Goal: Task Accomplishment & Management: Manage account settings

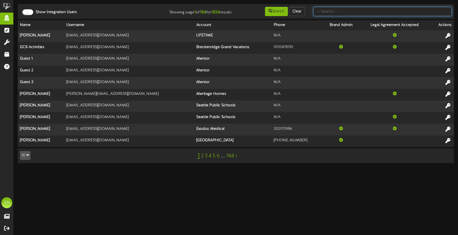
click at [325, 14] on input "text" at bounding box center [382, 11] width 139 height 9
type input "kahala"
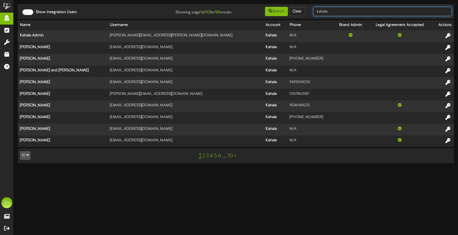
click at [340, 14] on input "kahala" at bounding box center [382, 11] width 139 height 9
type input "kahala pinkbe"
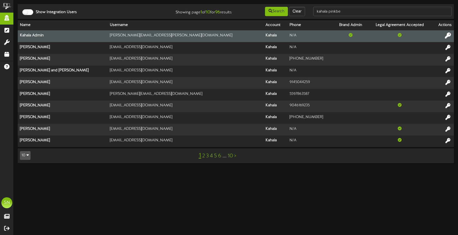
click at [448, 36] on icon at bounding box center [448, 35] width 6 height 6
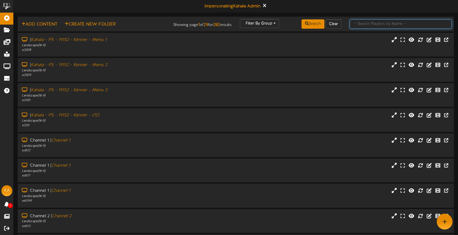
click at [361, 21] on input "text" at bounding box center [401, 23] width 102 height 9
type input "pinkberry"
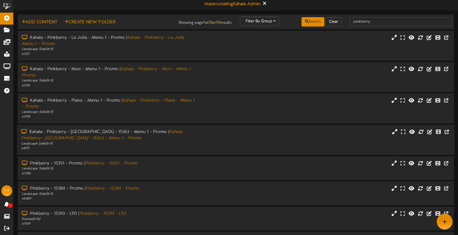
click at [194, 134] on div "Kahala - Pinkberry - Tucson - 15363 - Menu 1 - Promo | Kahala - Pinkberry - Tuc…" at bounding box center [108, 134] width 174 height 13
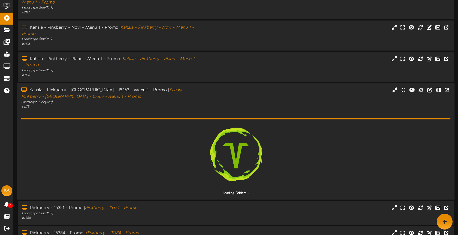
scroll to position [89, 0]
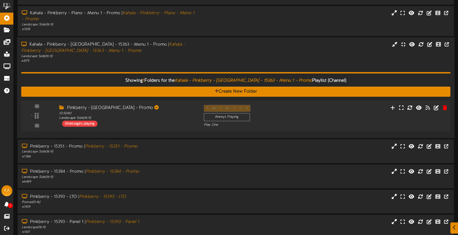
click at [178, 124] on div "Pinkberry - Tucson - Promo ID: 5080 Landscape Side ( 16:9 ) 0 messages playing" at bounding box center [127, 115] width 145 height 22
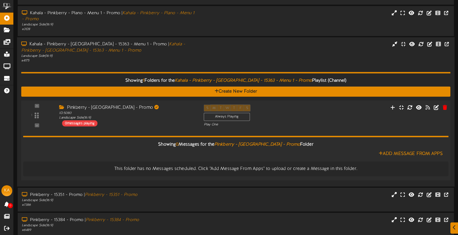
click at [179, 123] on div "Pinkberry - Tucson - Promo ID: 5080 Landscape Side ( 16:9 ) 0 messages playing" at bounding box center [127, 115] width 145 height 22
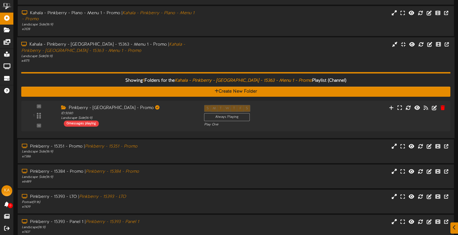
click at [207, 60] on div "Kahala - Pinkberry - Tucson - 15363 - Menu 1 - Promo | Kahala - Pinkberry - Tuc…" at bounding box center [236, 52] width 438 height 22
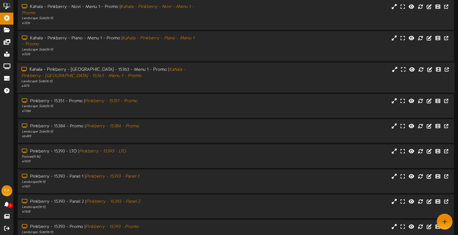
scroll to position [13, 0]
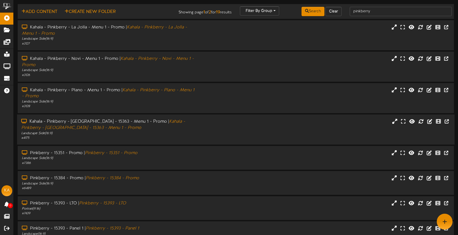
click at [170, 137] on div "# 4175" at bounding box center [108, 138] width 174 height 5
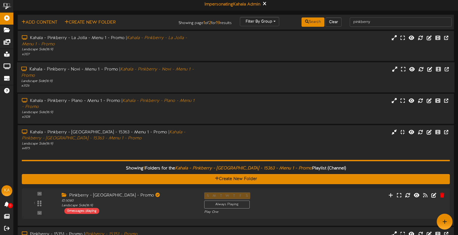
scroll to position [0, 0]
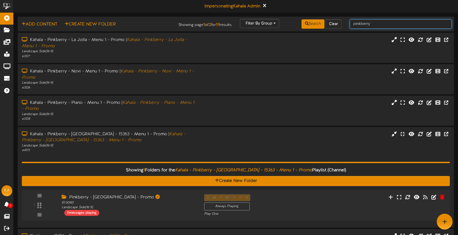
click at [382, 22] on input "pinkberry" at bounding box center [401, 23] width 102 height 9
drag, startPoint x: 382, startPoint y: 24, endPoint x: 352, endPoint y: 24, distance: 30.3
click at [352, 24] on input "pinkberry" at bounding box center [401, 23] width 102 height 9
click at [265, 6] on icon at bounding box center [265, 5] width 4 height 6
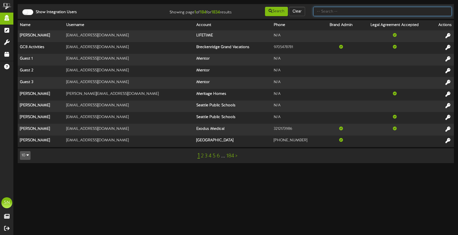
click at [334, 12] on input "text" at bounding box center [382, 11] width 139 height 9
click at [329, 13] on input "text" at bounding box center [382, 11] width 139 height 9
paste input "rll1972@hotmail.com"
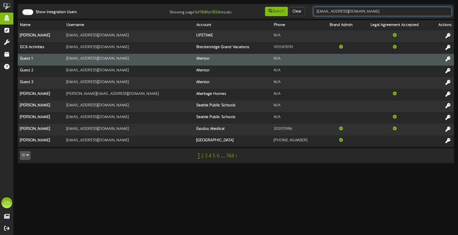
type input "rll1972@hotmail.com"
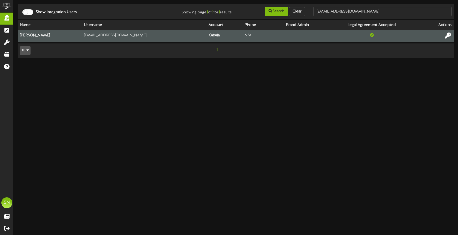
click at [447, 35] on icon at bounding box center [448, 35] width 6 height 6
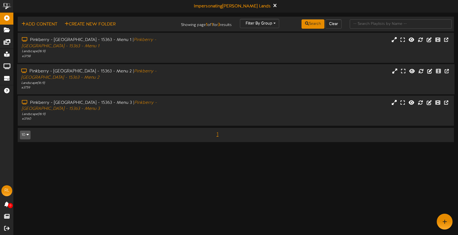
click at [179, 80] on div "Landscape ( 16:9 )" at bounding box center [108, 82] width 174 height 5
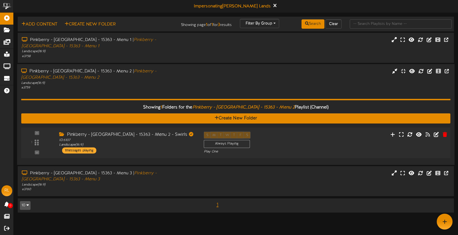
click at [174, 135] on div "Pinkberry - [GEOGRAPHIC_DATA] - 15363 - Menu 2 - Swirls ID: 6107 Landscape ( 16…" at bounding box center [127, 142] width 145 height 22
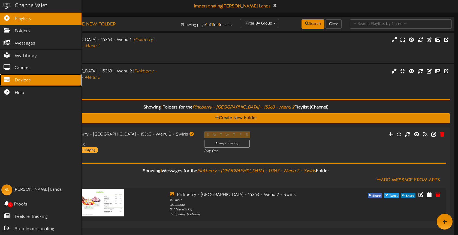
click at [14, 80] on link "Devices" at bounding box center [41, 80] width 82 height 12
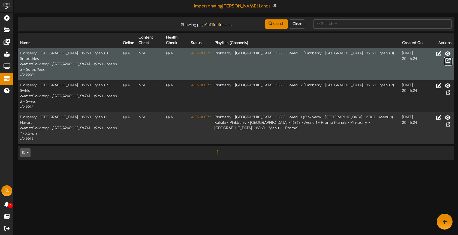
click at [448, 61] on icon at bounding box center [448, 60] width 5 height 6
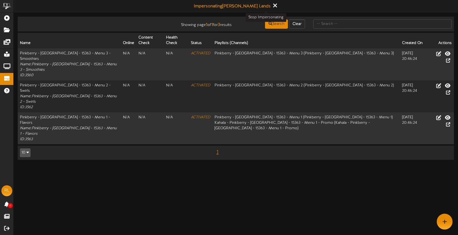
click at [273, 5] on icon at bounding box center [275, 5] width 4 height 6
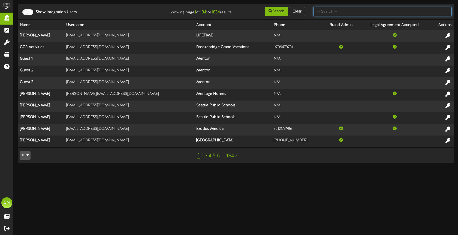
click at [319, 13] on input "text" at bounding box center [382, 11] width 139 height 9
type input "the picklr"
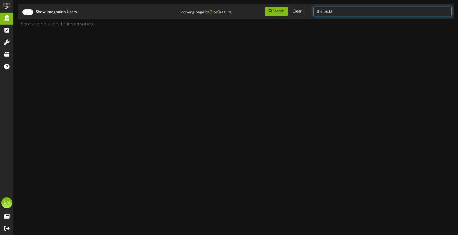
drag, startPoint x: 343, startPoint y: 14, endPoint x: 344, endPoint y: 11, distance: 2.9
click at [343, 13] on input "the picklr" at bounding box center [382, 11] width 139 height 9
drag, startPoint x: 342, startPoint y: 11, endPoint x: 295, endPoint y: 10, distance: 47.8
click at [295, 10] on div "Show Integration Users Showing page 1 of 0 for 0 results Search Clear the picklr" at bounding box center [236, 11] width 440 height 10
type input "the picklr"
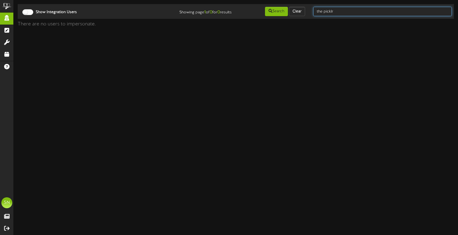
click at [343, 12] on input "the picklr" at bounding box center [382, 11] width 139 height 9
drag, startPoint x: 343, startPoint y: 12, endPoint x: 298, endPoint y: 10, distance: 45.6
click at [298, 10] on div "Show Integration Users Showing page 1 of 0 for 0 results Search Clear the picklr" at bounding box center [236, 11] width 440 height 10
type input "the picklr"
click at [359, 10] on input "the picklr" at bounding box center [382, 11] width 139 height 9
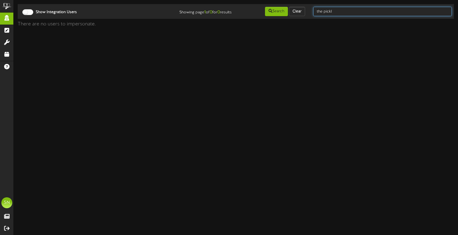
type input "the picklr"
drag, startPoint x: 358, startPoint y: 10, endPoint x: 309, endPoint y: 10, distance: 48.6
click at [309, 10] on div "the picklr" at bounding box center [382, 11] width 147 height 10
type input "picklr"
drag, startPoint x: 334, startPoint y: 12, endPoint x: 299, endPoint y: 10, distance: 35.6
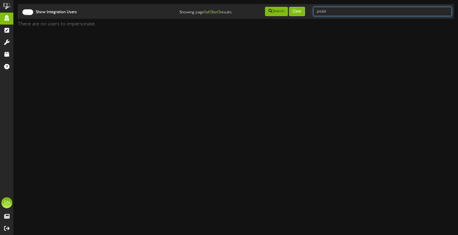
click at [299, 10] on div "Show Integration Users Showing page 1 of 0 for 0 results Search Clear picklr" at bounding box center [236, 11] width 440 height 10
type input "cam"
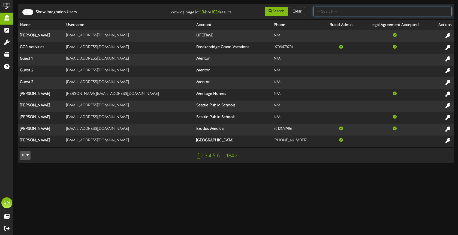
click at [330, 10] on input "text" at bounding box center [382, 11] width 139 height 9
type input "cam"
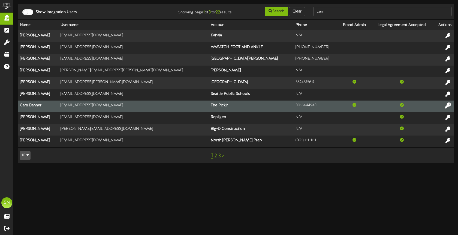
click at [450, 104] on icon at bounding box center [448, 105] width 6 height 6
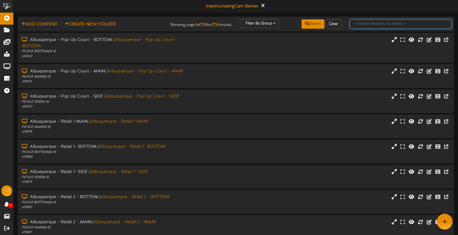
click at [361, 25] on input "text" at bounding box center [401, 23] width 102 height 9
click at [357, 24] on input "text" at bounding box center [401, 23] width 102 height 9
type input "naperville"
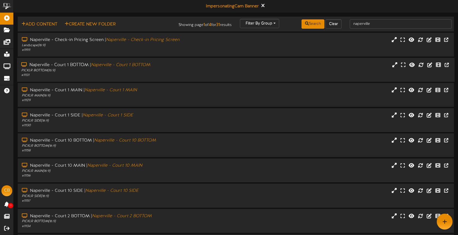
click at [146, 76] on div "# 11131" at bounding box center [108, 75] width 174 height 5
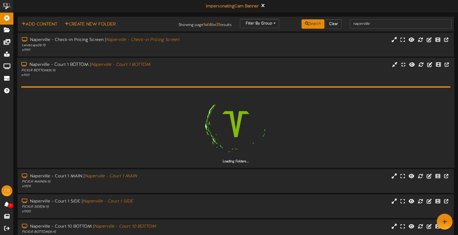
click at [148, 76] on div "# 11131" at bounding box center [108, 75] width 174 height 5
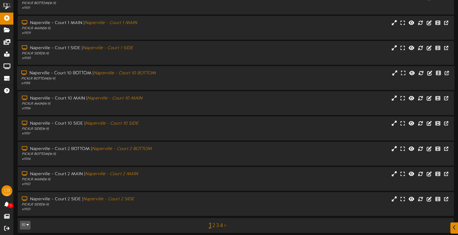
scroll to position [70, 0]
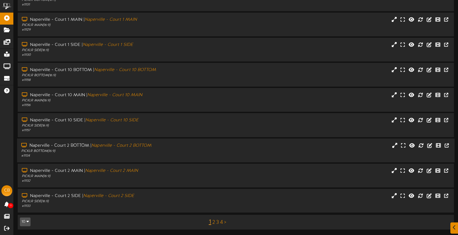
click at [155, 151] on div "PICKLR BOTTOM ( 16:9 )" at bounding box center [108, 150] width 174 height 5
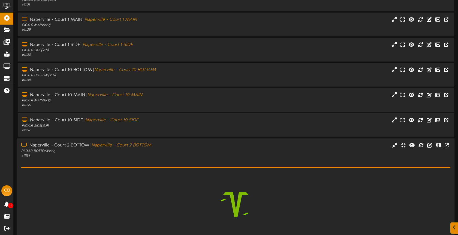
scroll to position [109, 0]
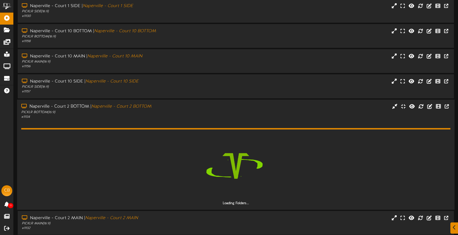
click at [221, 111] on div "Naperville - Court 2 BOTTOM | Naperville - Court 2 BOTTOM PICKLR BOTTOM ( 16:9 …" at bounding box center [236, 111] width 438 height 16
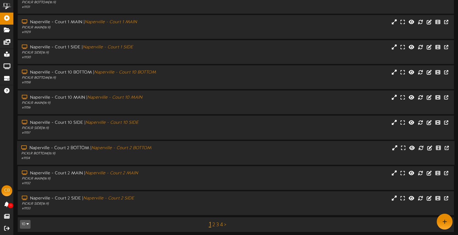
drag, startPoint x: 206, startPoint y: 151, endPoint x: 211, endPoint y: 146, distance: 6.6
click at [206, 151] on div "Naperville - Court 2 BOTTOM | Naperville - Court 2 BOTTOM PICKLR BOTTOM ( 16:9 …" at bounding box center [236, 153] width 438 height 16
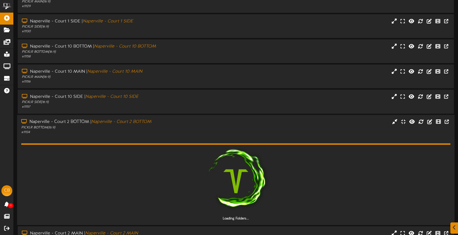
scroll to position [156, 0]
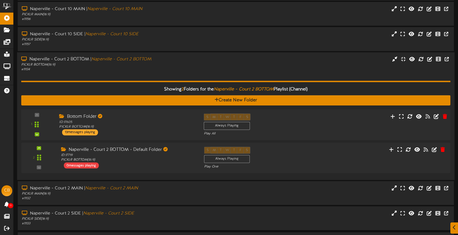
click at [157, 131] on div "Bottom Folder ID: 17605 PICKLR BOTTOM ( 16:9 ) 13 messages playing" at bounding box center [127, 124] width 145 height 22
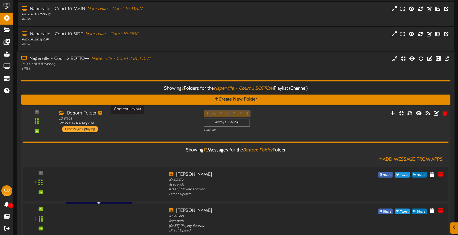
click at [156, 124] on div "ID: 17605 PICKLR BOTTOM ( 16:9 )" at bounding box center [127, 121] width 136 height 10
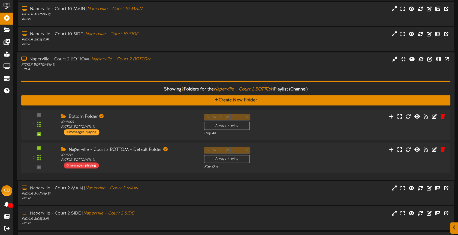
click at [164, 79] on div "Showing 2 Folders for the Naperville - Court 2 BOTTOM Playlist (Channel) Create…" at bounding box center [236, 124] width 430 height 104
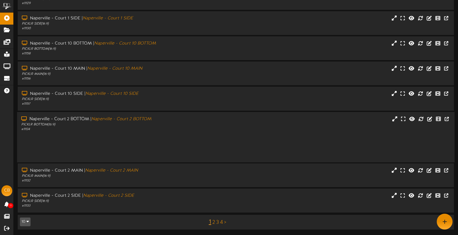
scroll to position [70, 0]
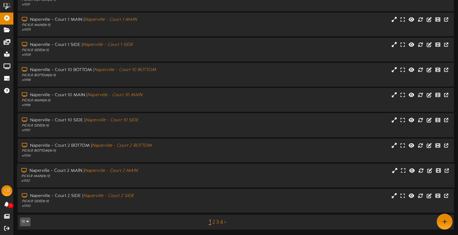
click at [145, 178] on div "PICKLR MAIN ( 16:9 )" at bounding box center [108, 176] width 174 height 5
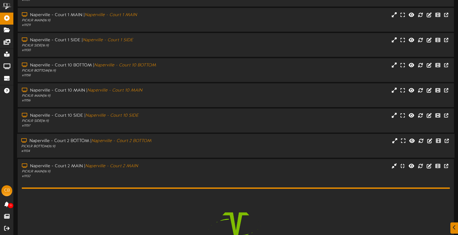
scroll to position [156, 0]
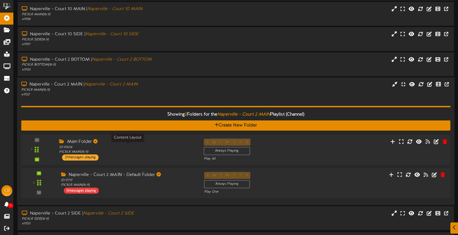
click at [112, 148] on div "ID: 17604 PICKLR MAIN ( 16:9 )" at bounding box center [127, 150] width 136 height 10
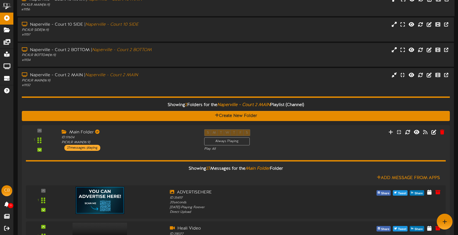
scroll to position [149, 0]
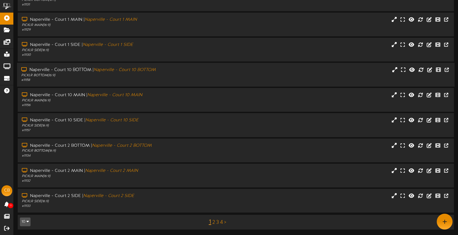
scroll to position [70, 0]
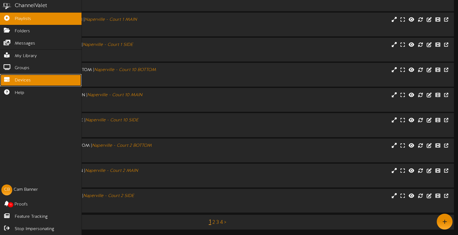
click at [18, 80] on span "Devices" at bounding box center [23, 80] width 16 height 6
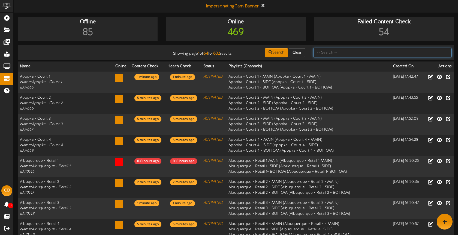
click at [334, 52] on input "text" at bounding box center [382, 52] width 139 height 9
type input "naperville"
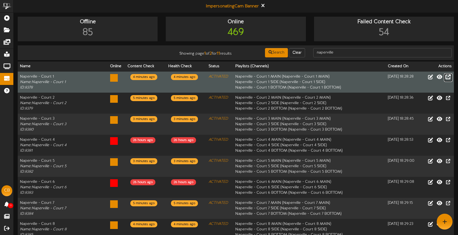
click at [448, 77] on icon at bounding box center [448, 76] width 5 height 6
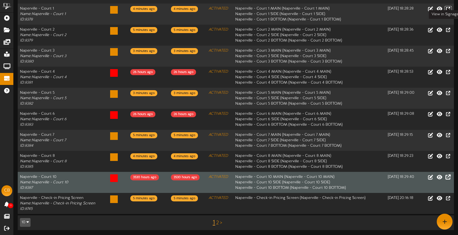
scroll to position [68, 0]
click at [449, 177] on icon at bounding box center [448, 176] width 5 height 6
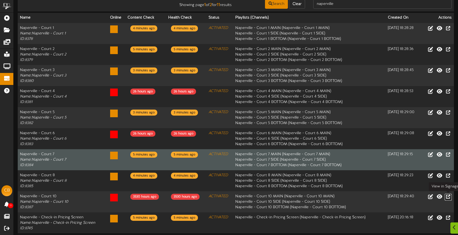
scroll to position [59, 0]
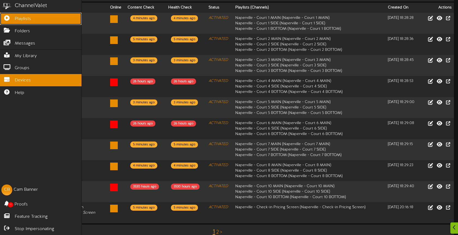
click at [9, 18] on icon at bounding box center [7, 17] width 14 height 4
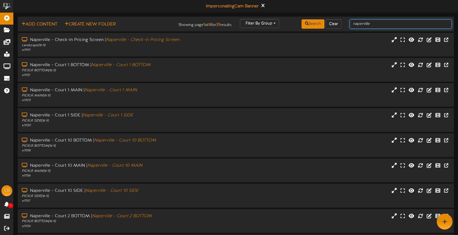
click at [376, 25] on input "naperville" at bounding box center [401, 23] width 102 height 9
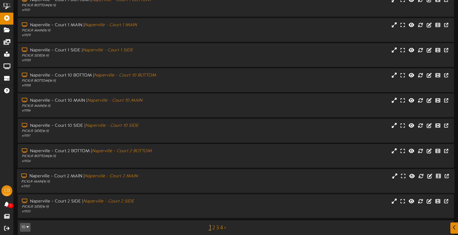
scroll to position [70, 0]
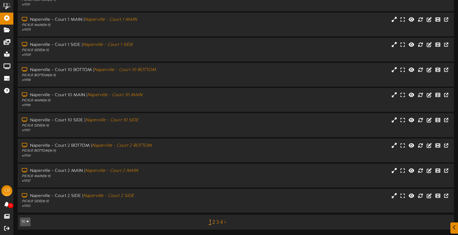
click at [213, 221] on link "2" at bounding box center [214, 222] width 3 height 6
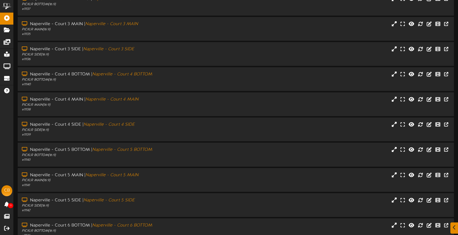
scroll to position [70, 0]
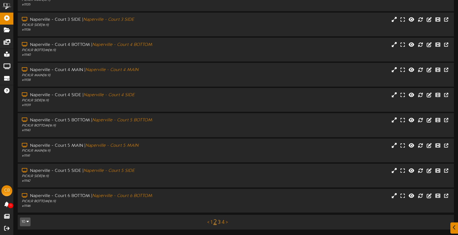
click at [220, 223] on div "< 1 2 3 4 >" at bounding box center [218, 222] width 110 height 10
click at [220, 221] on link "3" at bounding box center [219, 222] width 3 height 6
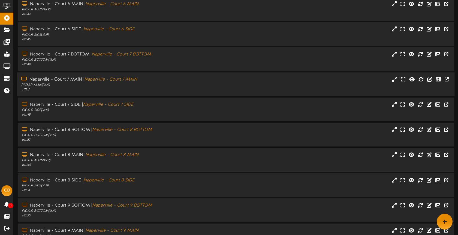
scroll to position [70, 0]
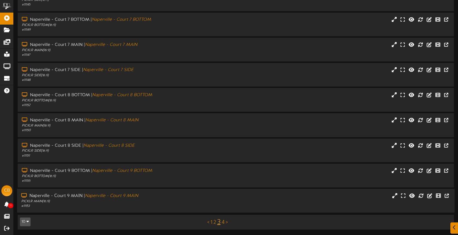
click at [188, 202] on div "PICKLR MAIN ( 16:9 )" at bounding box center [108, 201] width 174 height 5
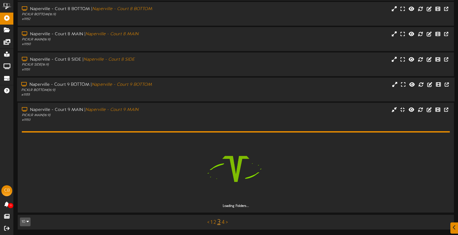
scroll to position [141, 0]
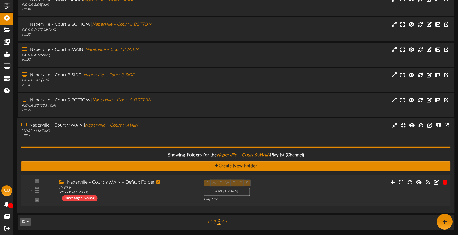
click at [283, 188] on div "S M T W T F S Always Playing Play One" at bounding box center [254, 190] width 109 height 22
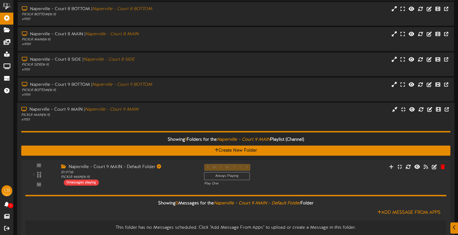
click at [200, 127] on div "Showing 1 Folders for the Naperville - Court 9 MAIN Playlist (Channel) Create N…" at bounding box center [236, 181] width 430 height 119
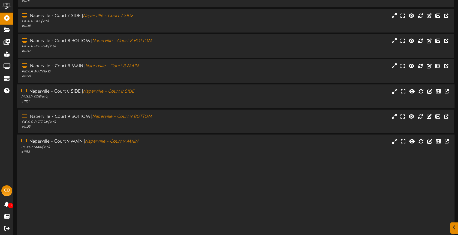
scroll to position [70, 0]
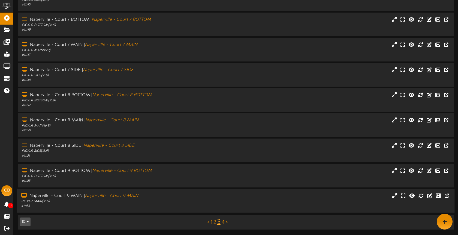
click at [223, 222] on link "4" at bounding box center [223, 222] width 3 height 6
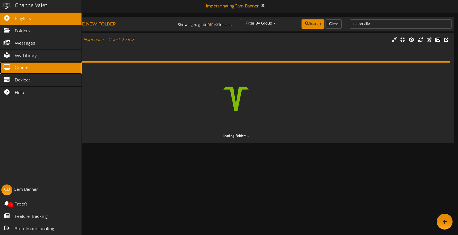
click at [27, 69] on span "Groups" at bounding box center [22, 68] width 15 height 6
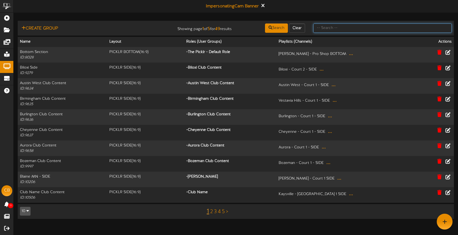
click at [327, 30] on input "text" at bounding box center [382, 27] width 139 height 9
type input "naperville"
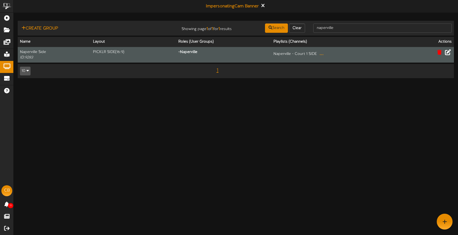
click at [448, 53] on icon at bounding box center [448, 52] width 6 height 6
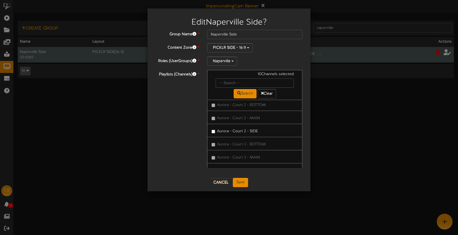
scroll to position [599, 0]
click at [235, 81] on input "text" at bounding box center [255, 82] width 78 height 9
click at [240, 84] on input "text" at bounding box center [255, 82] width 78 height 9
type input "naperville"
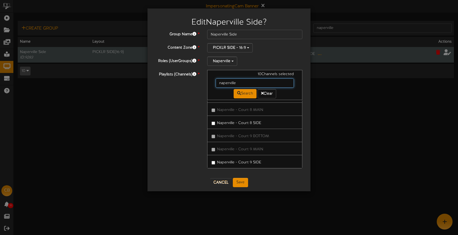
scroll to position [338, 0]
click at [253, 163] on label "Naperville - Court 9 SIDE" at bounding box center [237, 161] width 50 height 7
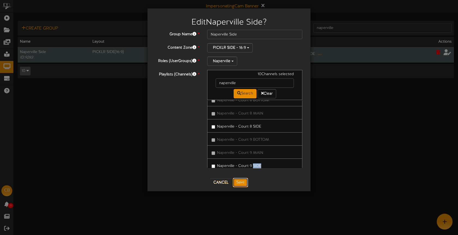
click at [242, 181] on button "Save" at bounding box center [240, 182] width 15 height 9
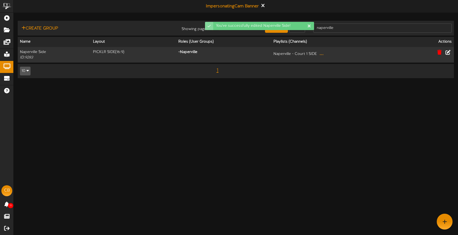
click at [144, 83] on html "You've successfully edited Naperville Side! ChannelValet Playlists Folders Mess…" at bounding box center [229, 41] width 458 height 83
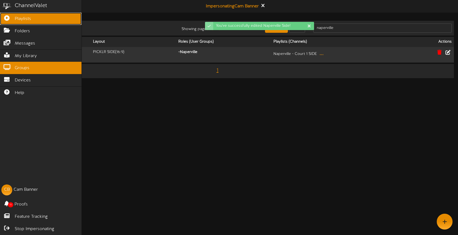
click at [11, 19] on icon at bounding box center [7, 17] width 14 height 4
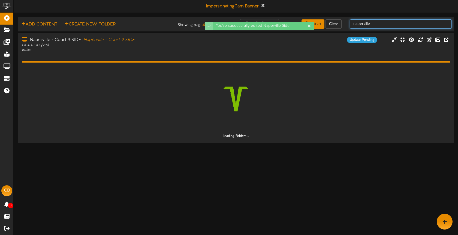
click at [388, 22] on input "naperville" at bounding box center [401, 23] width 102 height 9
drag, startPoint x: 386, startPoint y: 22, endPoint x: 363, endPoint y: 23, distance: 22.6
click at [363, 23] on input "naperville" at bounding box center [401, 23] width 102 height 9
click at [376, 23] on input "naperville" at bounding box center [401, 23] width 102 height 9
click at [295, 43] on div "Update Pending" at bounding box center [290, 40] width 183 height 6
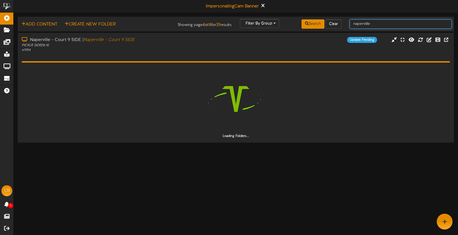
click at [376, 26] on input "naperville" at bounding box center [401, 23] width 102 height 9
drag, startPoint x: 354, startPoint y: 24, endPoint x: 344, endPoint y: 24, distance: 9.8
click at [344, 24] on div "Add Content Create New Folder Showing page 4 of 4 for 31 results Filter By Grou…" at bounding box center [236, 24] width 440 height 10
type input "naperville"
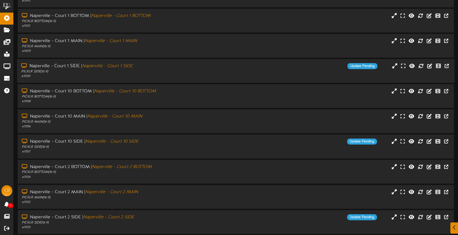
scroll to position [70, 0]
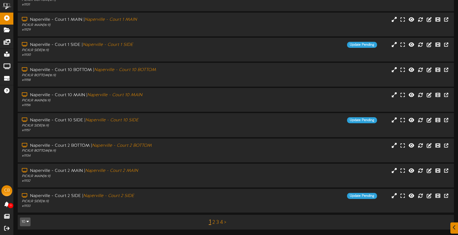
click at [213, 221] on link "2" at bounding box center [214, 222] width 3 height 6
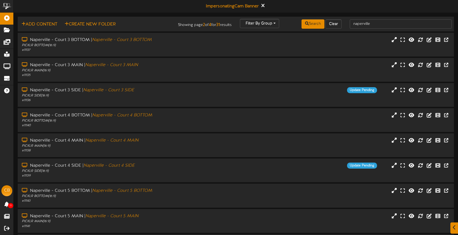
scroll to position [70, 0]
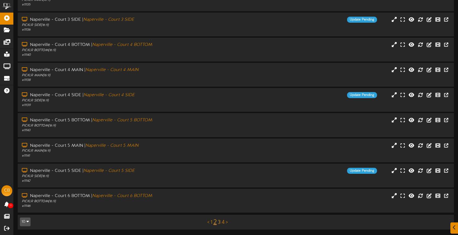
click at [220, 221] on link "3" at bounding box center [219, 222] width 3 height 6
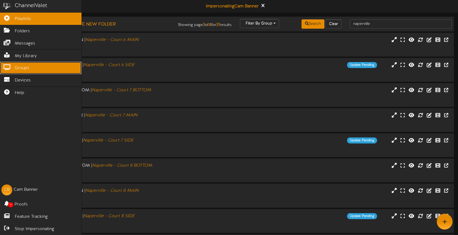
click at [26, 66] on span "Groups" at bounding box center [22, 68] width 15 height 6
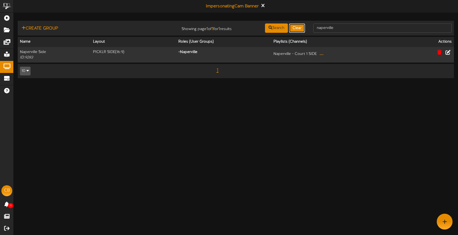
click at [300, 28] on button "Clear" at bounding box center [297, 27] width 16 height 9
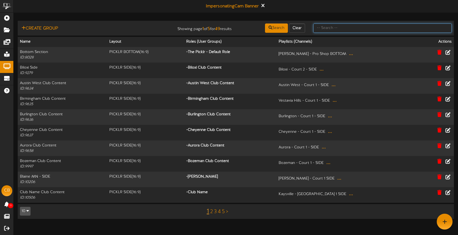
click at [340, 31] on input "text" at bounding box center [382, 27] width 139 height 9
type input "naperville"
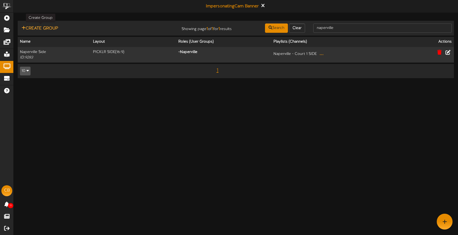
click at [49, 28] on button "Create Group" at bounding box center [40, 28] width 40 height 7
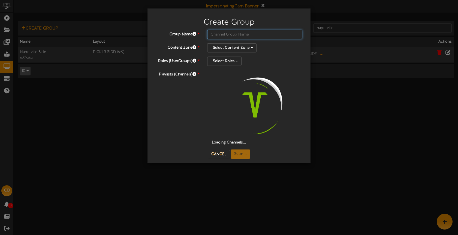
click at [213, 36] on input "text" at bounding box center [254, 34] width 95 height 9
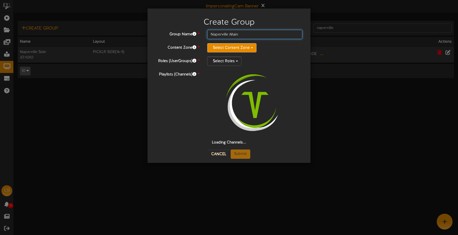
type input "Naperville Main"
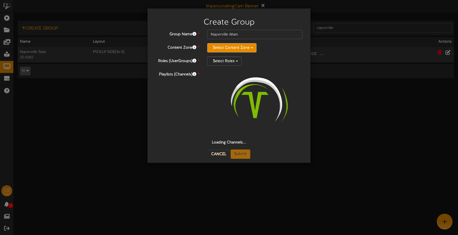
click at [222, 46] on button "Select Content Zone" at bounding box center [231, 47] width 49 height 9
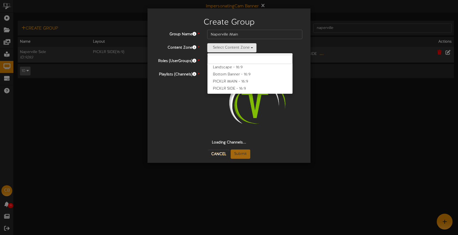
click at [234, 82] on label "PICKLR MAIN - 16:9" at bounding box center [250, 81] width 85 height 7
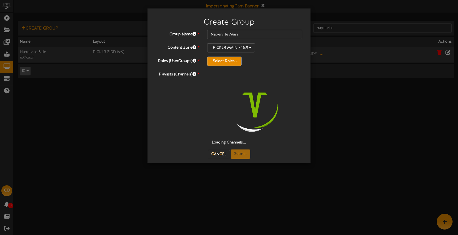
drag, startPoint x: 227, startPoint y: 61, endPoint x: 233, endPoint y: 62, distance: 6.3
click at [227, 61] on button "Select Roles" at bounding box center [224, 60] width 34 height 9
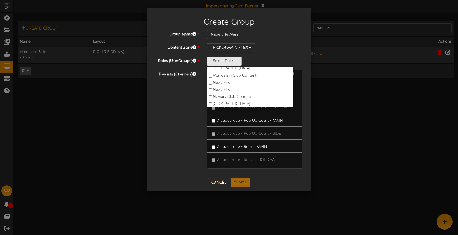
scroll to position [176, 0]
drag, startPoint x: 227, startPoint y: 88, endPoint x: 227, endPoint y: 84, distance: 3.5
click at [227, 88] on label "Naperville" at bounding box center [250, 89] width 85 height 7
click at [228, 82] on label "Naperville" at bounding box center [250, 82] width 85 height 7
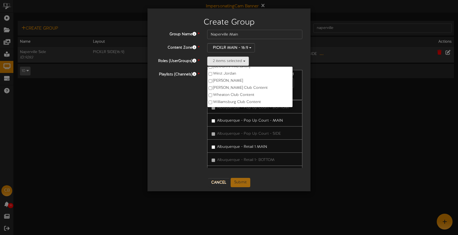
drag, startPoint x: 180, startPoint y: 102, endPoint x: 184, endPoint y: 95, distance: 8.5
click at [180, 102] on div "Playlists (Channels) * 0 Channels selected Search Clear Albuquerque - Pop Up Co…" at bounding box center [229, 122] width 155 height 104
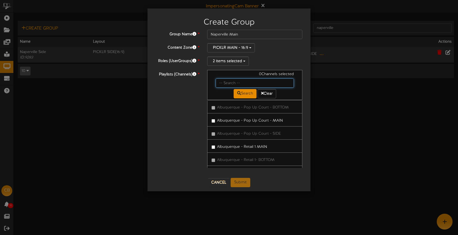
click at [231, 82] on input "text" at bounding box center [255, 82] width 78 height 9
type input "Naperville"
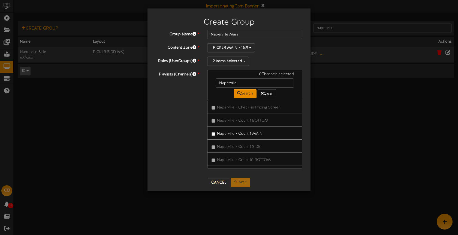
click at [237, 133] on label "Naperville - Court 1 MAIN" at bounding box center [237, 132] width 51 height 7
click at [248, 143] on label "Naperville - Court 10 MAIN" at bounding box center [238, 142] width 53 height 7
click at [248, 149] on label "Naperville - Court 2 MAIN" at bounding box center [238, 145] width 52 height 7
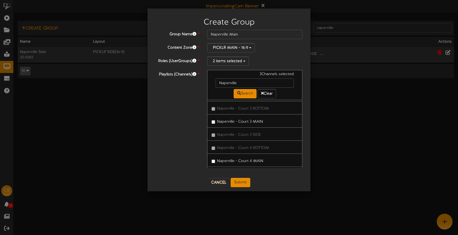
click at [223, 121] on label "Naperville - Court 3 MAIN" at bounding box center [238, 120] width 52 height 7
click at [247, 158] on label "Naperville - Court 4 MAIN" at bounding box center [238, 159] width 52 height 7
click at [246, 150] on label "Naperville - Court 5 MAIN" at bounding box center [238, 150] width 52 height 7
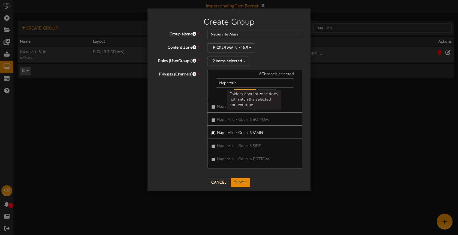
scroll to position [210, 0]
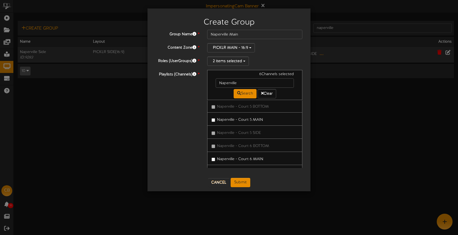
click at [253, 156] on label "Naperville - Court 6 MAIN" at bounding box center [238, 157] width 52 height 7
click at [229, 116] on label "Naperville - Court 7 MAIN" at bounding box center [237, 115] width 51 height 7
click at [247, 158] on label "Naperville - Court 8 MAIN" at bounding box center [238, 154] width 52 height 7
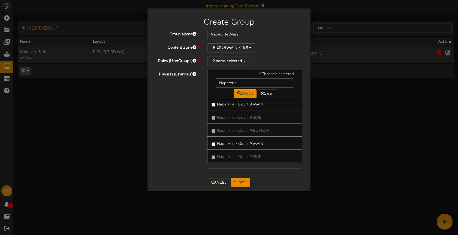
click at [251, 142] on label "Naperville - Court 9 MAIN" at bounding box center [238, 142] width 52 height 7
click at [238, 181] on button "Submit" at bounding box center [241, 182] width 20 height 9
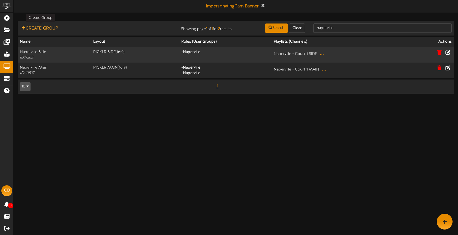
click at [50, 27] on button "Create Group" at bounding box center [40, 28] width 40 height 7
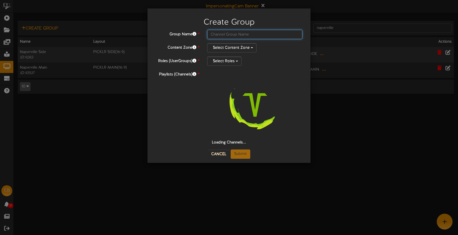
click at [228, 34] on input "text" at bounding box center [254, 34] width 95 height 9
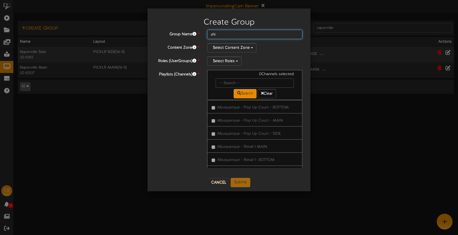
type input "a"
type input "Naperville Bottom"
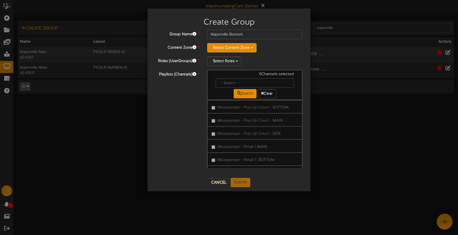
click at [231, 46] on button "Select Content Zone" at bounding box center [231, 47] width 49 height 9
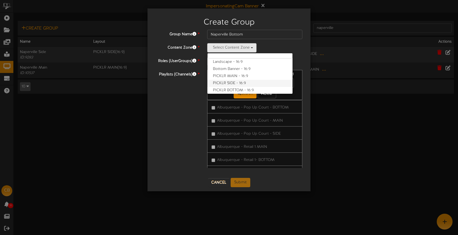
scroll to position [7, 0]
click at [243, 86] on label "PICKLR BOTTOM - 16:9" at bounding box center [250, 88] width 85 height 7
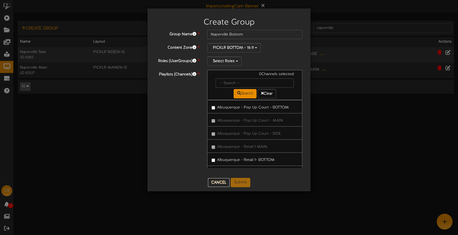
click at [222, 180] on button "Cancel" at bounding box center [219, 182] width 22 height 9
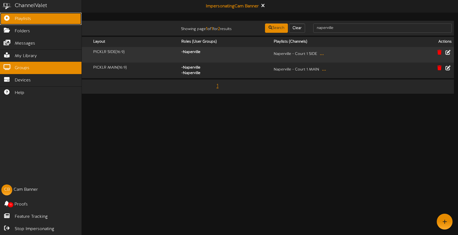
click at [11, 19] on icon at bounding box center [7, 17] width 14 height 4
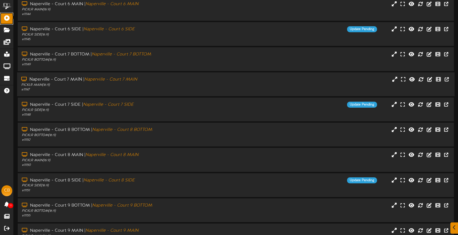
scroll to position [70, 0]
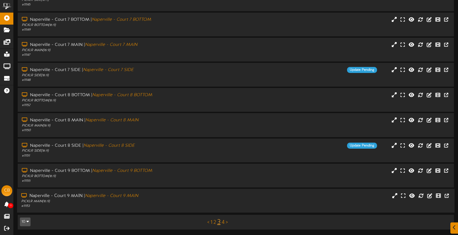
click at [175, 202] on div "PICKLR MAIN ( 16:9 )" at bounding box center [108, 201] width 174 height 5
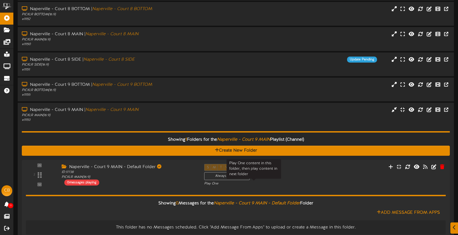
scroll to position [189, 0]
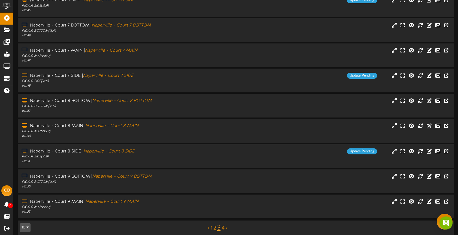
scroll to position [70, 0]
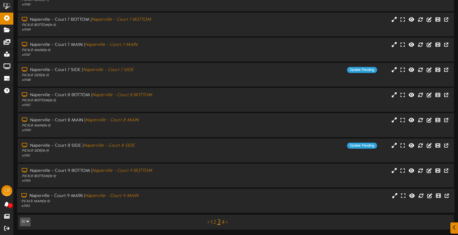
click at [187, 196] on div "Naperville - Court 9 MAIN | Naperville - Court 9 MAIN" at bounding box center [108, 196] width 174 height 6
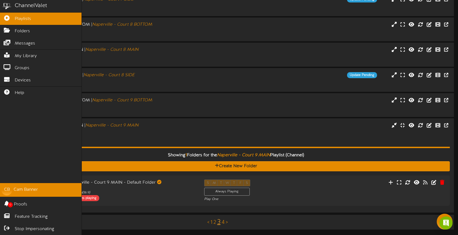
scroll to position [139, 0]
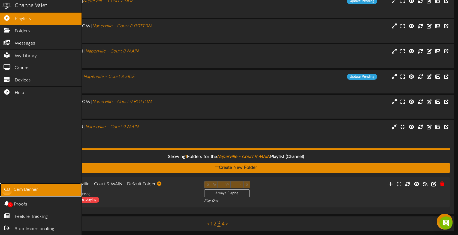
click at [32, 189] on div "Cam Banner" at bounding box center [26, 189] width 24 height 6
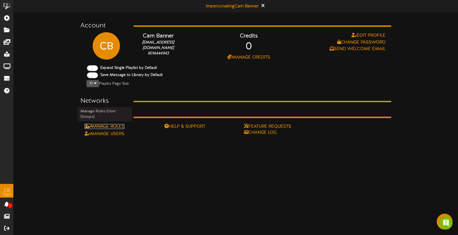
click at [121, 126] on link "Manage Roles" at bounding box center [105, 126] width 40 height 5
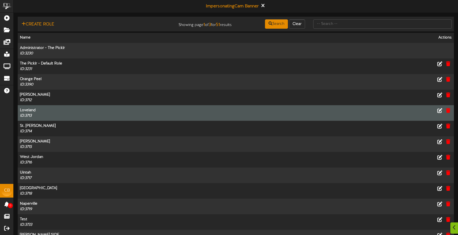
scroll to position [77, 0]
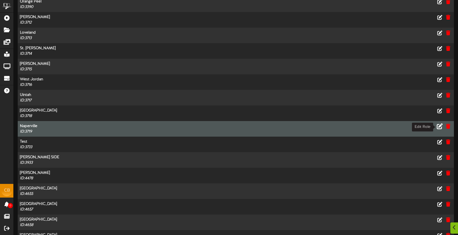
click at [441, 126] on icon at bounding box center [440, 126] width 6 height 6
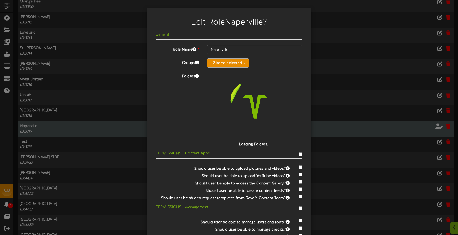
click at [227, 64] on button "2 items selected" at bounding box center [228, 62] width 42 height 9
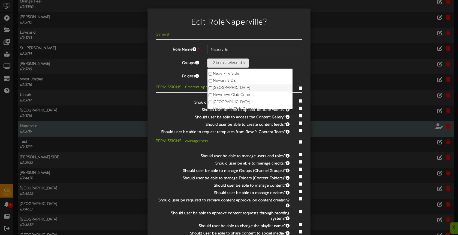
scroll to position [223, 0]
click at [289, 78] on div "11 items selected" at bounding box center [254, 76] width 95 height 9
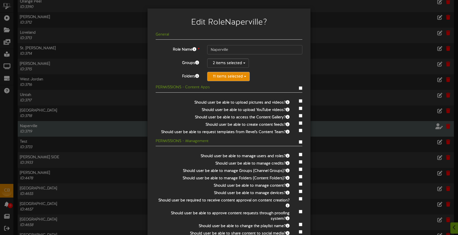
click at [231, 77] on button "11 items selected" at bounding box center [228, 76] width 43 height 9
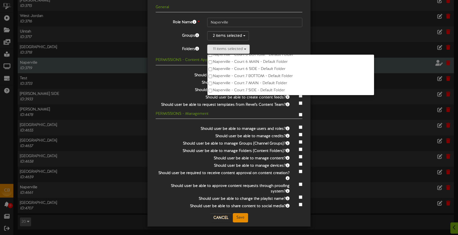
scroll to position [7775, 0]
click at [283, 41] on div "General Role Name * Naperville Groups 2 items selected Aurora Club Content Aust…" at bounding box center [229, 107] width 147 height 204
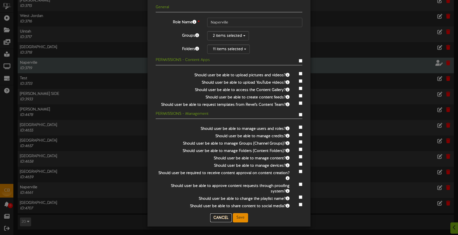
click at [218, 219] on button "Cancel" at bounding box center [221, 217] width 22 height 9
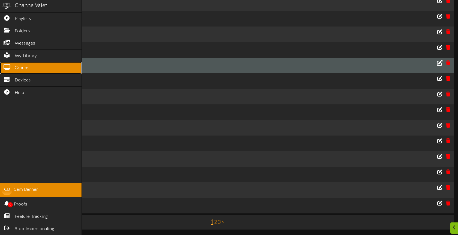
click at [24, 69] on span "Groups" at bounding box center [22, 68] width 15 height 6
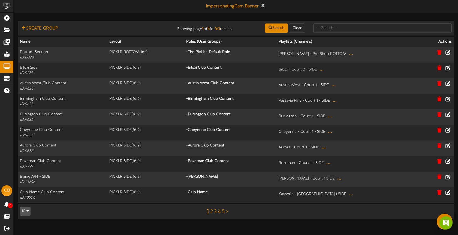
click at [220, 212] on link "4" at bounding box center [219, 211] width 3 height 6
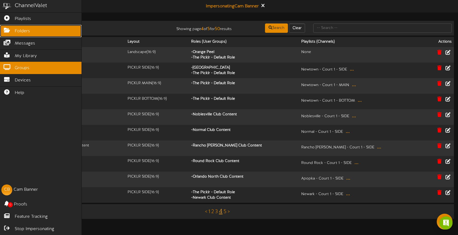
drag, startPoint x: 21, startPoint y: 29, endPoint x: 64, endPoint y: 37, distance: 43.7
click at [21, 29] on span "Folders" at bounding box center [22, 31] width 15 height 6
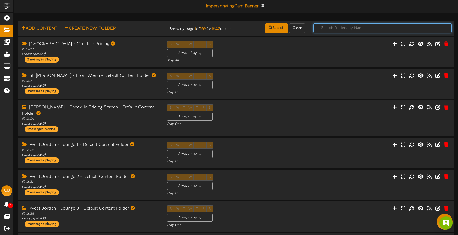
click at [341, 28] on input "text" at bounding box center [382, 27] width 139 height 9
type input "main folder"
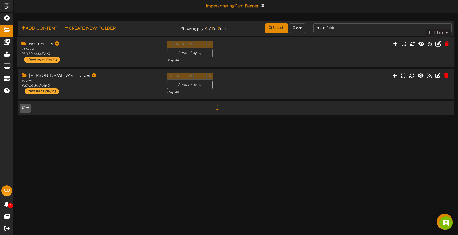
click at [437, 43] on icon at bounding box center [439, 43] width 6 height 6
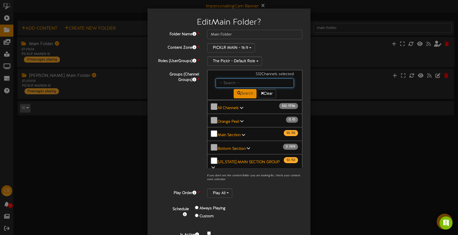
click at [228, 84] on input "text" at bounding box center [255, 82] width 78 height 9
type input "naperville"
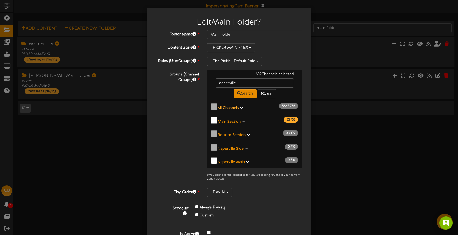
drag, startPoint x: 228, startPoint y: 106, endPoint x: 235, endPoint y: 106, distance: 7.1
click at [228, 106] on b "All Channels" at bounding box center [228, 108] width 21 height 4
click at [234, 106] on b "All Channels" at bounding box center [228, 108] width 21 height 4
click at [233, 106] on b "All Channels" at bounding box center [228, 108] width 21 height 4
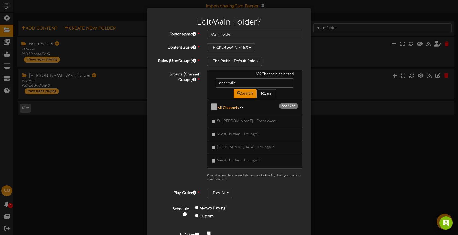
click at [230, 106] on b "All Channels" at bounding box center [228, 108] width 21 height 4
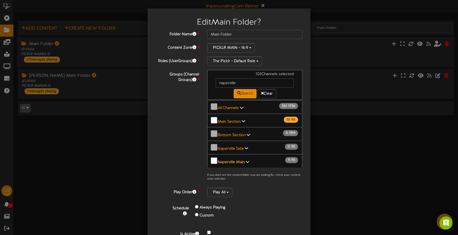
click at [237, 160] on b "Naperville Main" at bounding box center [231, 162] width 27 height 4
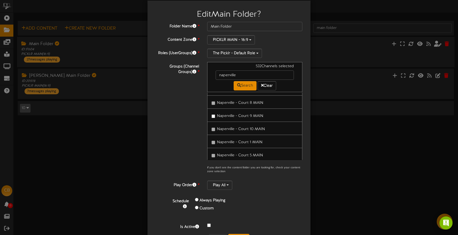
scroll to position [8, 0]
click at [235, 113] on span "Naperville - Court 9 MAIN" at bounding box center [240, 115] width 46 height 4
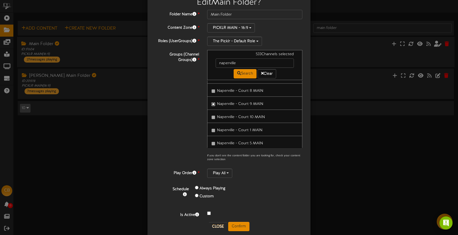
scroll to position [29, 0]
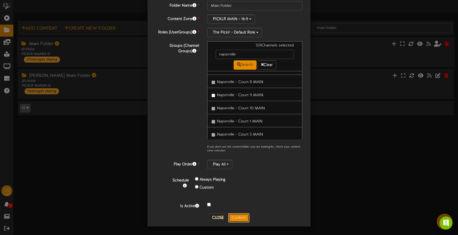
click at [241, 214] on button "Confirm" at bounding box center [238, 217] width 21 height 9
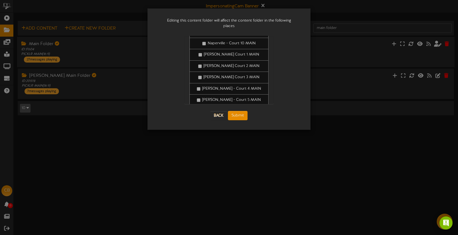
scroll to position [392, 0]
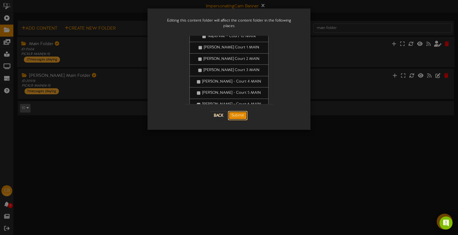
click at [240, 111] on button "Submit" at bounding box center [238, 115] width 20 height 9
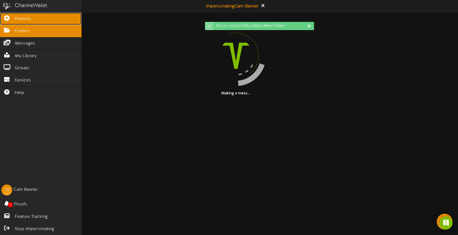
click at [6, 22] on link "Playlists" at bounding box center [41, 19] width 82 height 12
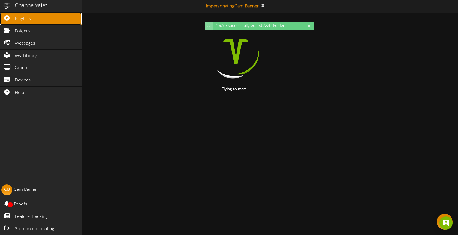
click at [12, 19] on icon at bounding box center [7, 17] width 14 height 4
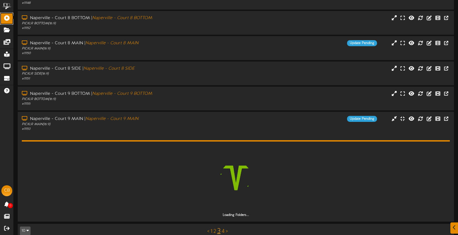
scroll to position [156, 0]
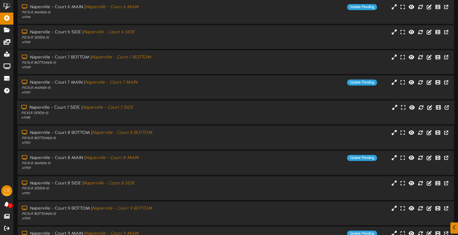
scroll to position [70, 0]
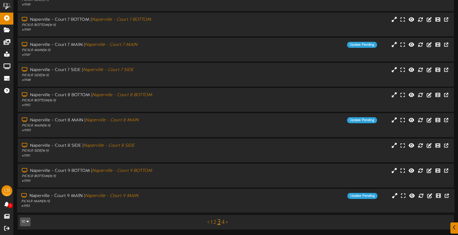
click at [240, 202] on div "Naperville - Court 9 MAIN | Naperville - Court 9 MAIN PICKLR MAIN ( 16:9 ) # 11…" at bounding box center [236, 201] width 438 height 16
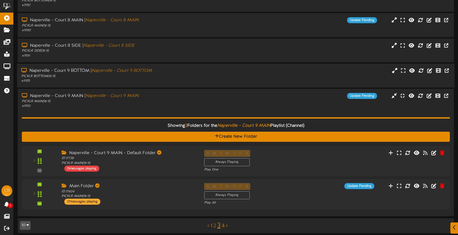
scroll to position [174, 0]
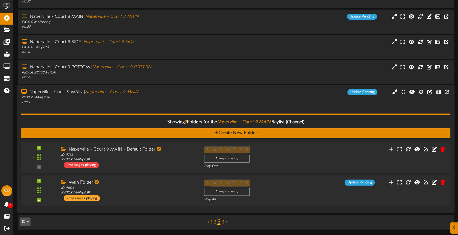
click at [250, 105] on div "Showing 2 Folders for the Naperville - Court 9 MAIN Playlist (Channel) Create N…" at bounding box center [236, 156] width 430 height 104
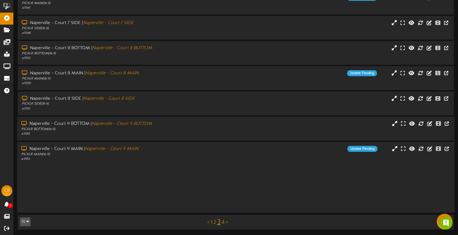
scroll to position [70, 0]
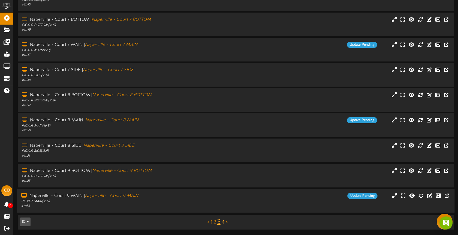
click at [225, 221] on div "< 1 2 3 4 >" at bounding box center [218, 222] width 110 height 10
click at [224, 222] on link "4" at bounding box center [223, 222] width 3 height 6
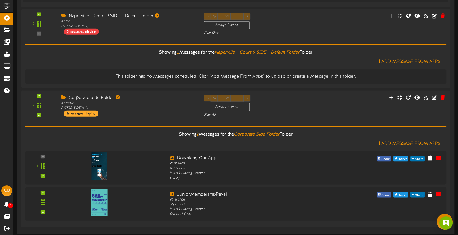
scroll to position [113, 0]
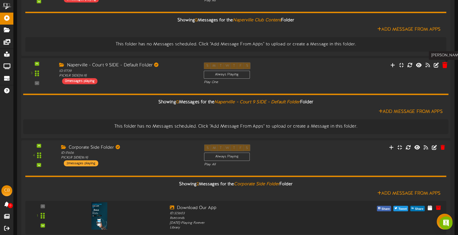
click at [446, 66] on icon at bounding box center [444, 65] width 5 height 6
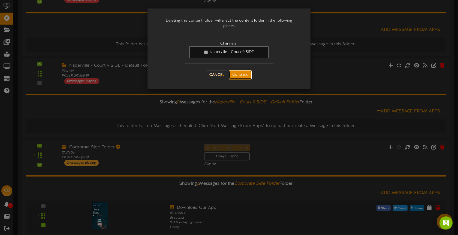
click at [244, 72] on button "Continue" at bounding box center [240, 74] width 23 height 9
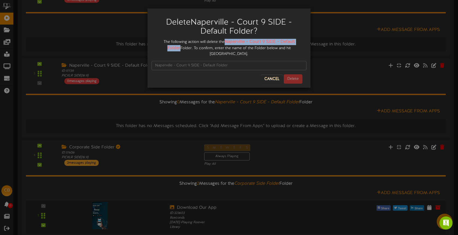
drag, startPoint x: 220, startPoint y: 40, endPoint x: 303, endPoint y: 42, distance: 83.5
click at [303, 42] on div "The following action will delete the Naperville - Court 9 SIDE - Default Folder…" at bounding box center [229, 48] width 155 height 18
copy strong "Naperville - Court 9 SIDE - Default Folder"
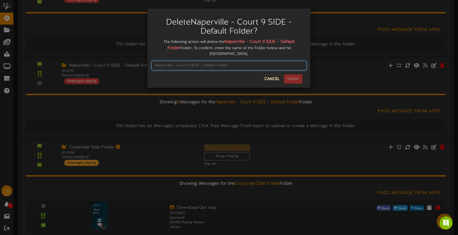
click at [210, 61] on input "text" at bounding box center [229, 65] width 155 height 9
paste input "Naperville - Court 9 SIDE - Default Folder"
type input "Naperville - Court 9 SIDE - Default Folder"
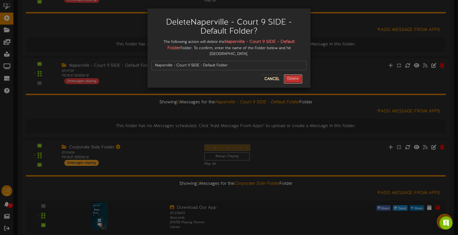
click at [300, 74] on button "Delete" at bounding box center [293, 78] width 19 height 9
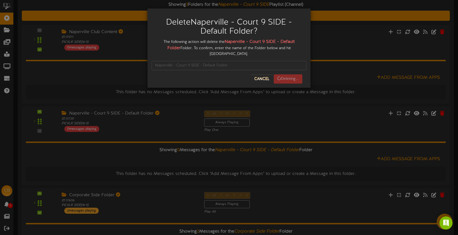
scroll to position [62, 0]
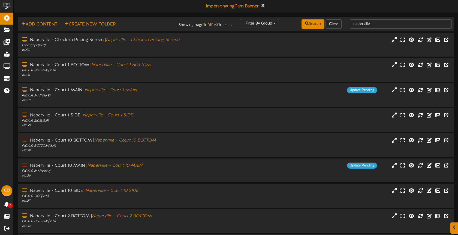
scroll to position [70, 0]
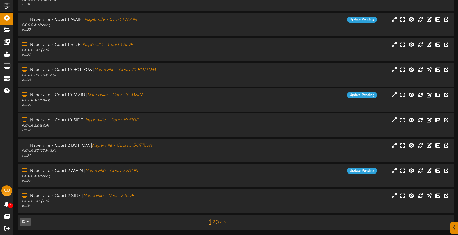
click at [218, 222] on link "3" at bounding box center [217, 222] width 3 height 6
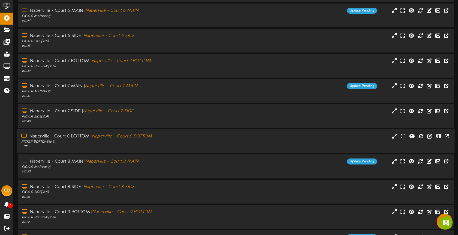
scroll to position [70, 0]
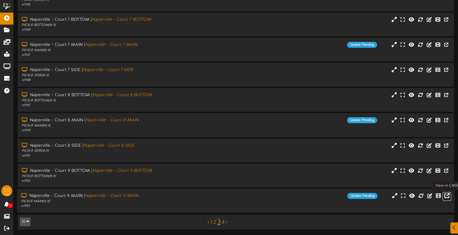
click at [448, 195] on icon at bounding box center [447, 195] width 5 height 6
click at [226, 201] on div "Naperville - Court 9 MAIN | Naperville - Court 9 MAIN PICKLR MAIN ( 16:9 ) # 11…" at bounding box center [236, 201] width 438 height 16
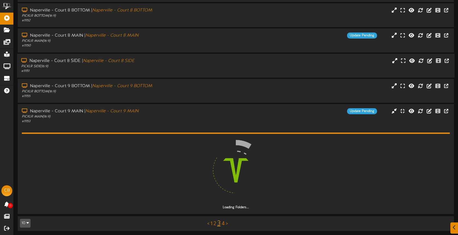
scroll to position [156, 0]
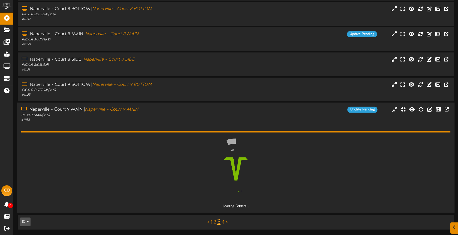
click at [205, 116] on div "Naperville - Court 9 MAIN | Naperville - Court 9 MAIN PICKLR MAIN ( 16:9 ) # 11…" at bounding box center [236, 114] width 438 height 16
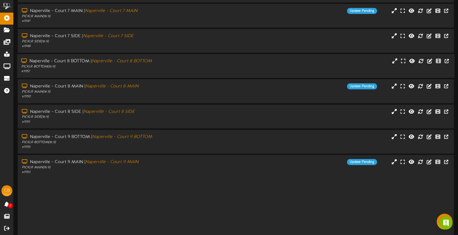
scroll to position [70, 0]
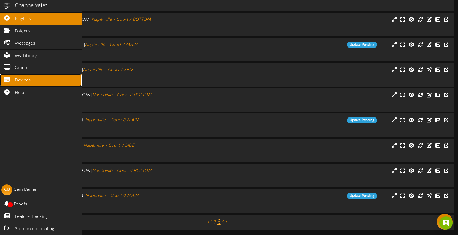
click at [11, 80] on icon at bounding box center [7, 79] width 14 height 4
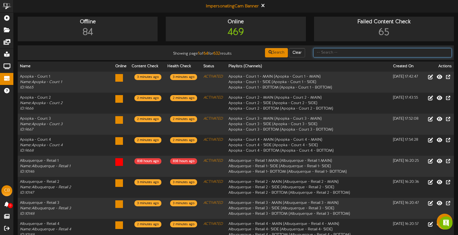
click at [342, 51] on input "text" at bounding box center [382, 52] width 139 height 9
type input "naperville"
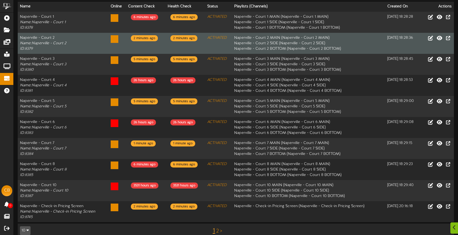
scroll to position [68, 0]
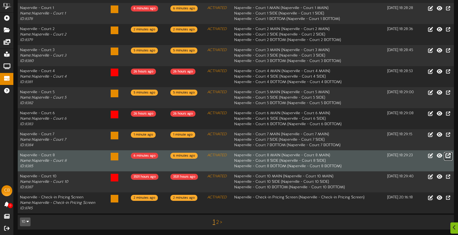
click at [450, 154] on icon at bounding box center [448, 155] width 5 height 6
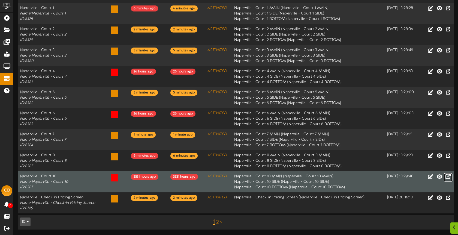
click at [447, 176] on icon at bounding box center [448, 176] width 5 height 6
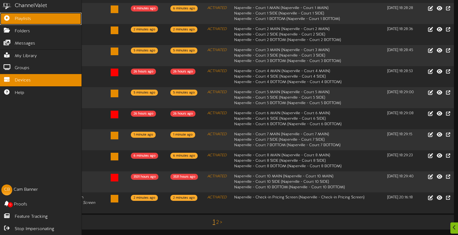
click at [42, 23] on link "Playlists" at bounding box center [41, 19] width 82 height 12
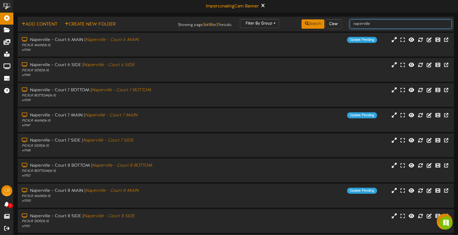
click at [377, 26] on input "naperville" at bounding box center [401, 23] width 102 height 9
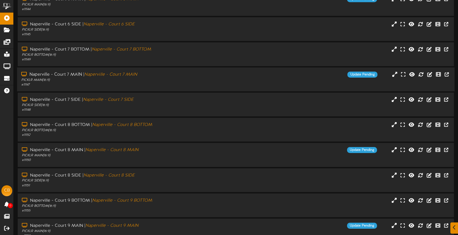
scroll to position [70, 0]
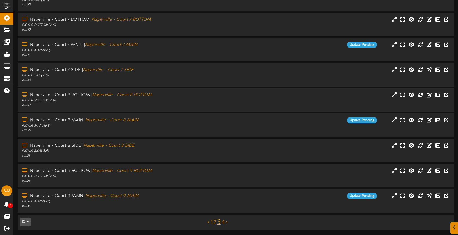
click at [224, 220] on link "4" at bounding box center [223, 222] width 3 height 6
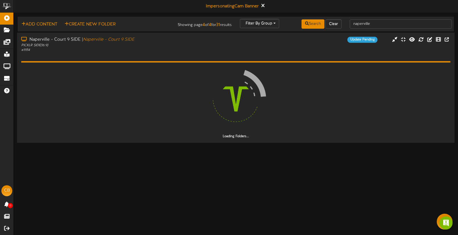
click at [163, 53] on div "Loading Folders..." at bounding box center [236, 95] width 430 height 86
click at [167, 47] on div "# 11154" at bounding box center [108, 49] width 174 height 5
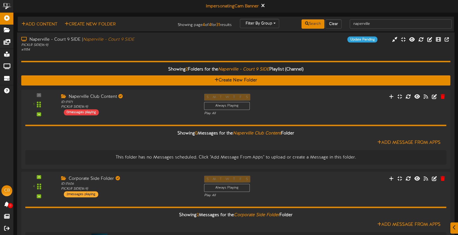
scroll to position [1, 0]
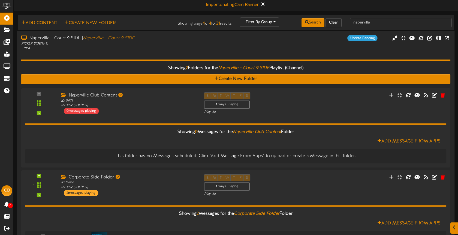
click at [129, 50] on div "# 11154" at bounding box center [108, 48] width 174 height 5
click at [138, 49] on div "# 11154" at bounding box center [108, 48] width 174 height 5
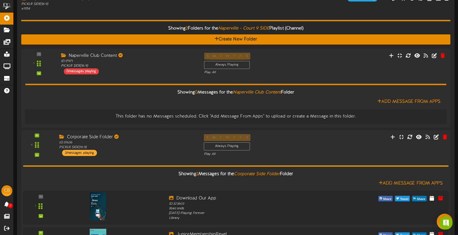
scroll to position [0, 0]
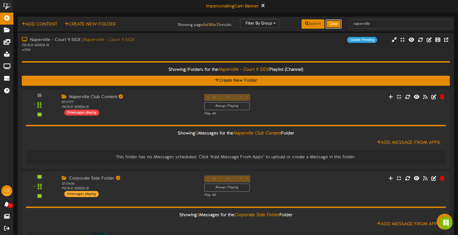
click at [337, 21] on button "Clear" at bounding box center [334, 23] width 16 height 9
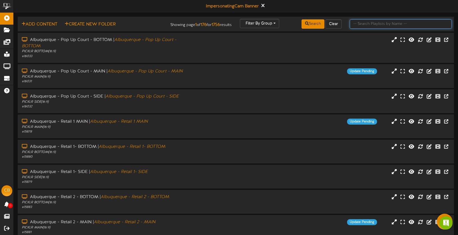
click at [375, 23] on input "text" at bounding box center [401, 23] width 102 height 9
type input "naperville"
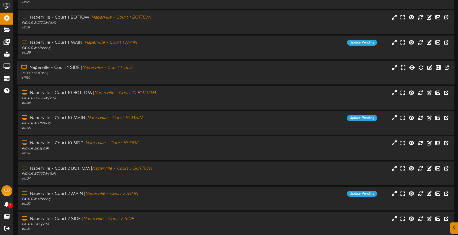
scroll to position [70, 0]
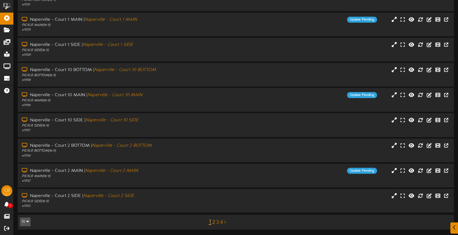
click at [213, 220] on link "2" at bounding box center [214, 222] width 3 height 6
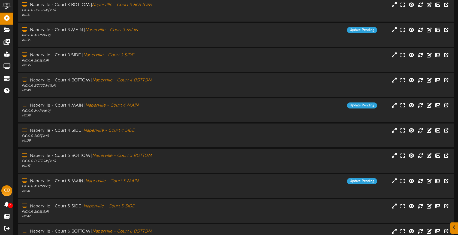
scroll to position [70, 0]
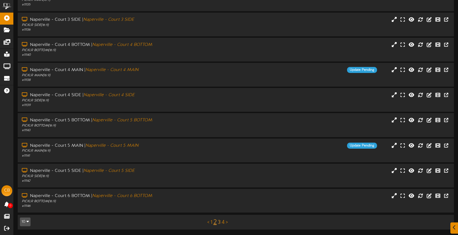
click at [220, 222] on link "3" at bounding box center [219, 222] width 3 height 6
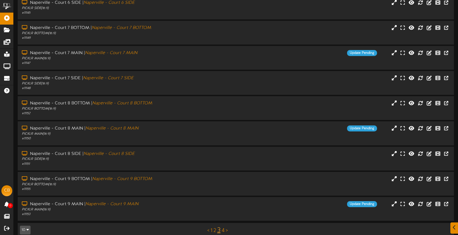
scroll to position [70, 0]
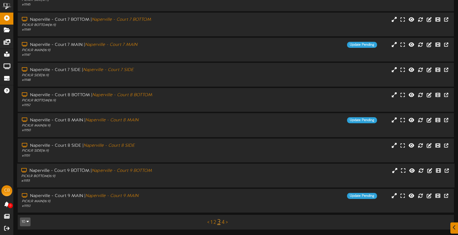
click at [234, 172] on div "Naperville - Court 9 BOTTOM | Naperville - Court 9 BOTTOM PICKLR BOTTOM ( 16:9 …" at bounding box center [236, 176] width 438 height 16
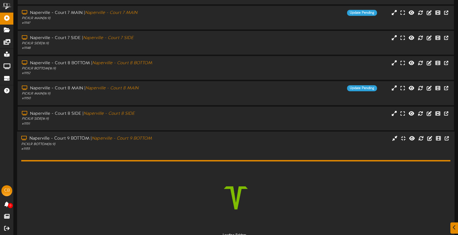
scroll to position [148, 0]
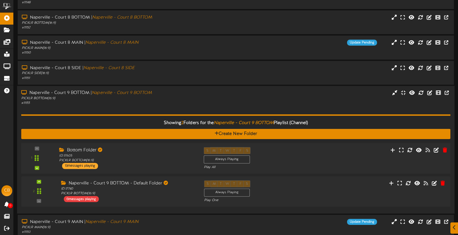
click at [289, 159] on div "S M T W T F S Always Playing Play All" at bounding box center [254, 158] width 109 height 22
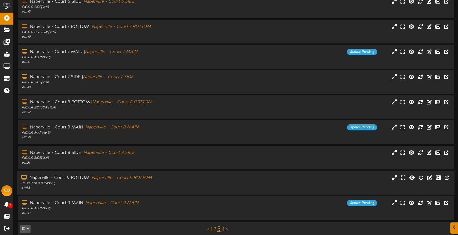
scroll to position [64, 0]
click at [235, 180] on div "Naperville - Court 9 BOTTOM | Naperville - Court 9 BOTTOM PICKLR BOTTOM ( 16:9 …" at bounding box center [236, 182] width 438 height 16
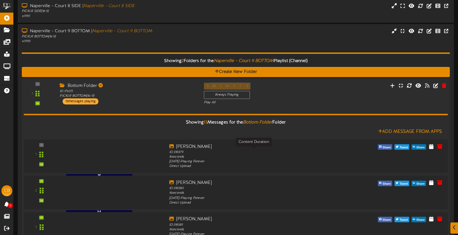
scroll to position [211, 0]
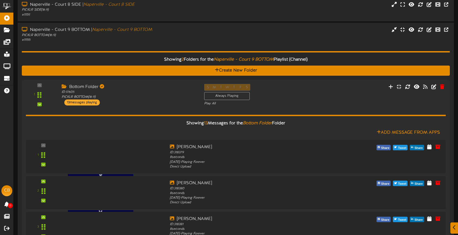
click at [158, 51] on hr at bounding box center [236, 51] width 428 height 1
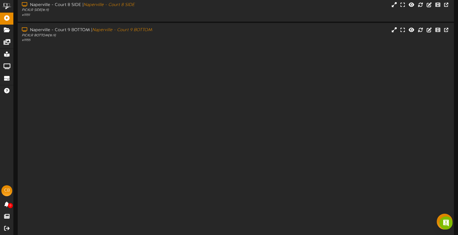
scroll to position [70, 0]
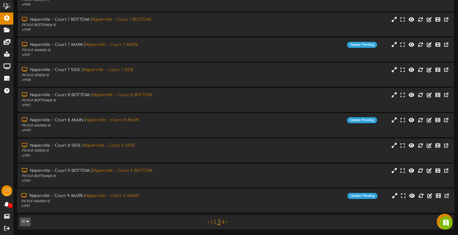
click at [194, 197] on div "Naperville - Court 9 MAIN | Naperville - Court 9 MAIN" at bounding box center [108, 196] width 174 height 6
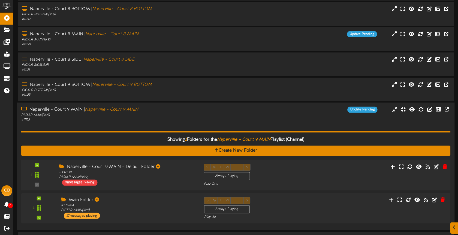
scroll to position [174, 0]
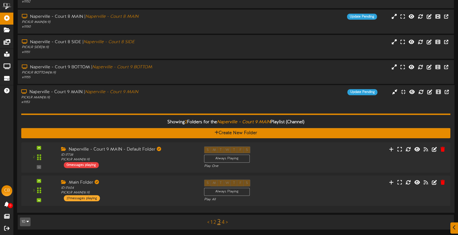
click at [225, 96] on div "Naperville - Court 9 MAIN | Naperville - Court 9 MAIN PICKLR MAIN ( 16:9 ) # 11…" at bounding box center [236, 97] width 438 height 16
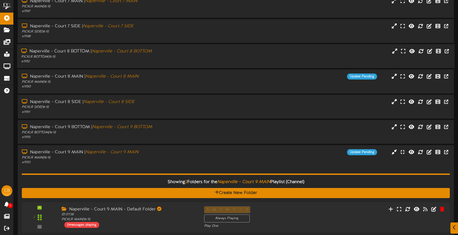
click at [225, 96] on div "Add Content Create New Folder Showing page 3 of 4 for 31 results Filter By Grou…" at bounding box center [236, 99] width 445 height 392
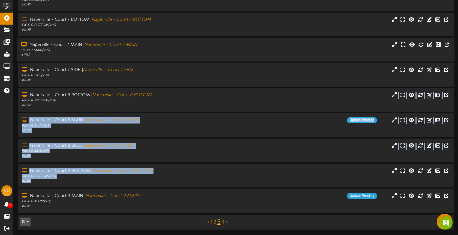
scroll to position [0, 0]
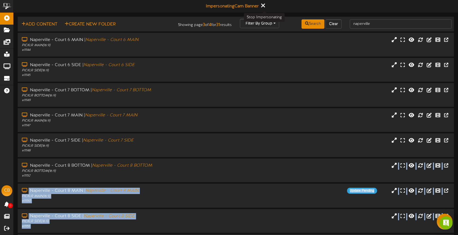
click at [265, 6] on icon at bounding box center [263, 5] width 4 height 6
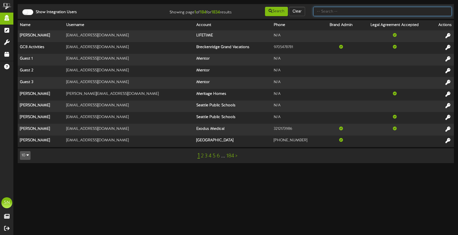
click at [330, 13] on input "text" at bounding box center [382, 11] width 139 height 9
click at [329, 12] on input "text" at bounding box center [382, 11] width 139 height 9
type input "pizzeria"
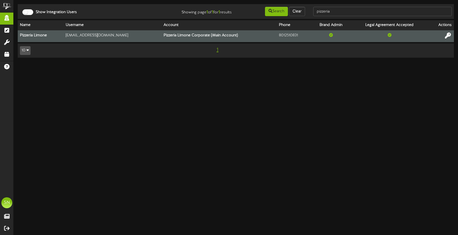
click at [445, 34] on icon at bounding box center [448, 35] width 6 height 6
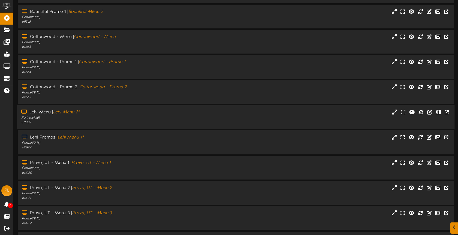
scroll to position [55, 0]
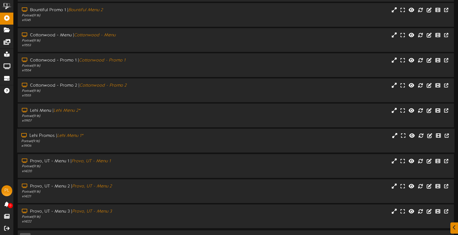
click at [116, 139] on div "Portrait ( 9:16 )" at bounding box center [108, 141] width 174 height 5
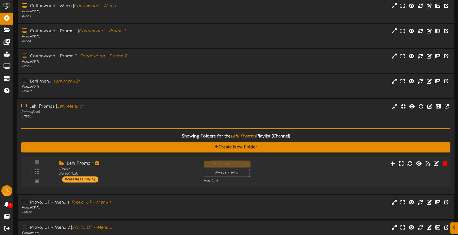
scroll to position [86, 0]
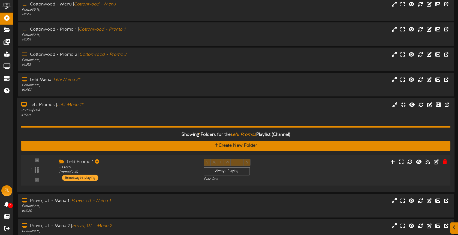
click at [133, 163] on div "Lehi Promo 1" at bounding box center [127, 162] width 136 height 6
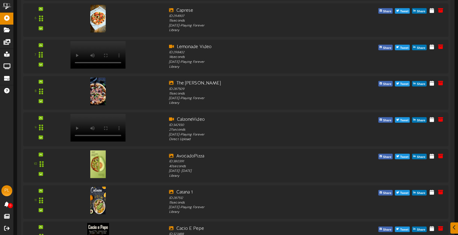
scroll to position [477, 0]
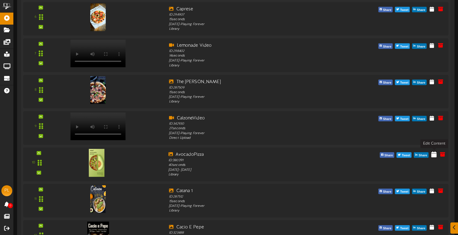
click at [433, 153] on icon at bounding box center [434, 154] width 5 height 6
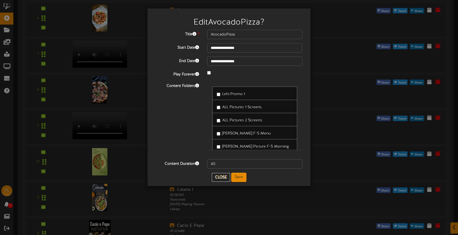
click at [224, 178] on button "Close" at bounding box center [221, 177] width 18 height 9
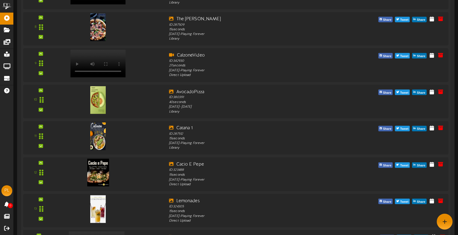
scroll to position [520, 0]
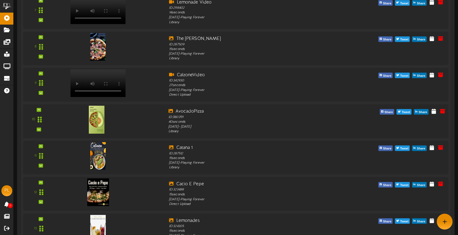
click at [103, 125] on img at bounding box center [97, 120] width 16 height 28
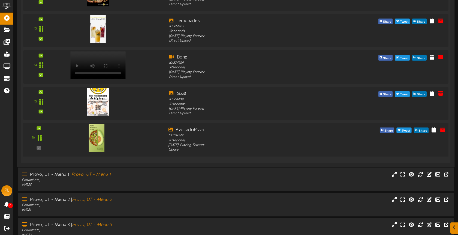
scroll to position [724, 0]
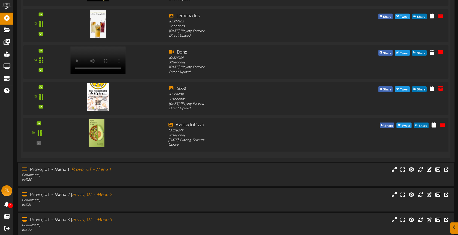
click at [103, 140] on img at bounding box center [97, 133] width 16 height 28
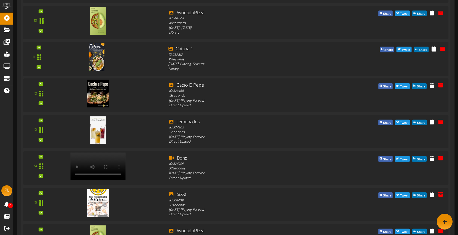
scroll to position [612, 0]
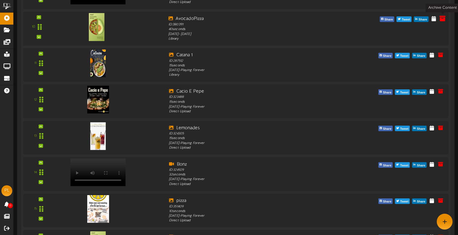
click at [442, 20] on icon at bounding box center [443, 19] width 6 height 6
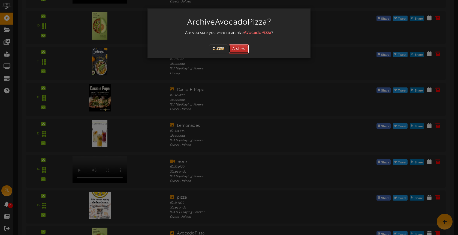
click at [241, 49] on button "Archive" at bounding box center [239, 48] width 20 height 9
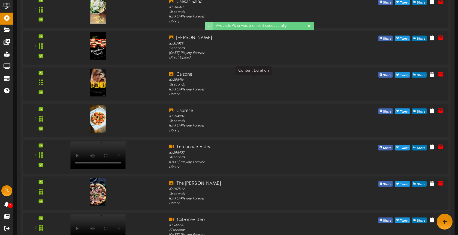
scroll to position [184, 0]
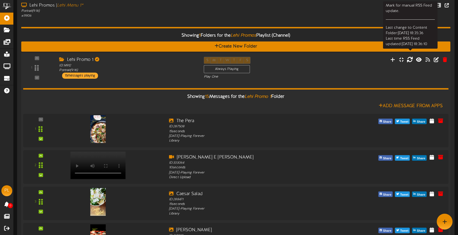
click at [412, 59] on icon at bounding box center [410, 59] width 6 height 6
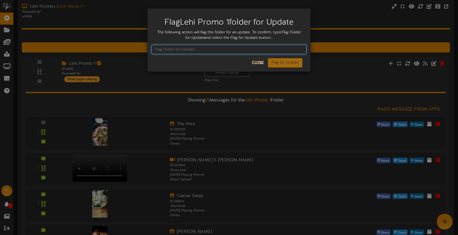
click at [212, 52] on input "text" at bounding box center [229, 49] width 155 height 9
type input "Flag Folder for Update"
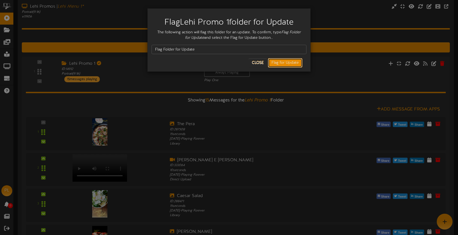
click at [282, 58] on button "Flag for Update" at bounding box center [285, 62] width 34 height 9
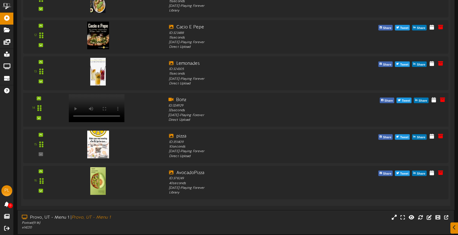
scroll to position [638, 0]
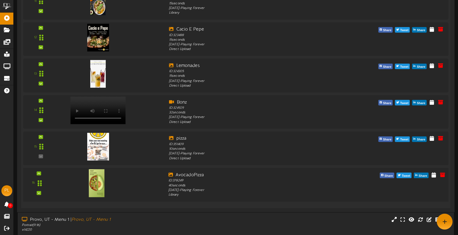
click at [100, 182] on img at bounding box center [97, 183] width 16 height 28
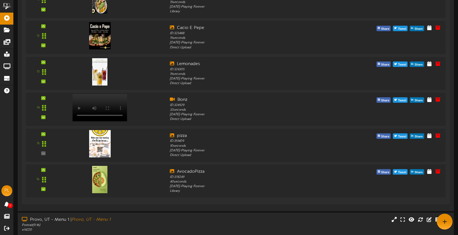
scroll to position [713, 0]
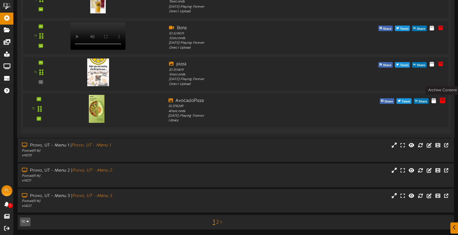
click at [443, 100] on icon at bounding box center [443, 100] width 6 height 6
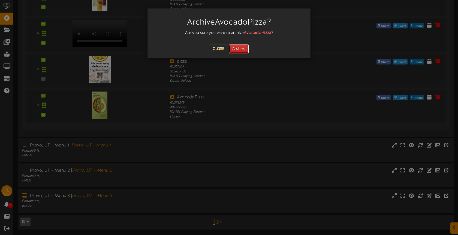
click at [239, 49] on button "Archive" at bounding box center [239, 48] width 20 height 9
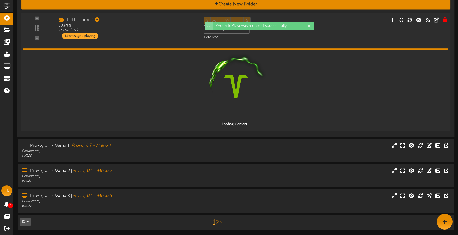
scroll to position [227, 0]
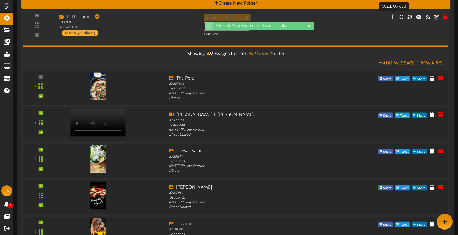
click at [393, 18] on icon at bounding box center [393, 17] width 6 height 6
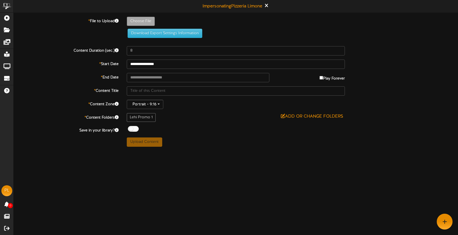
type input "**********"
type input "NewAvocadoPizza"
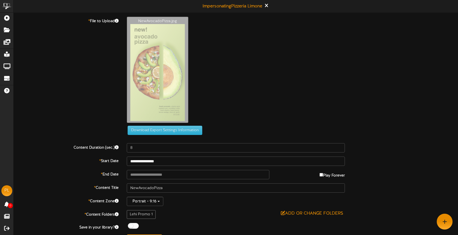
scroll to position [13, 0]
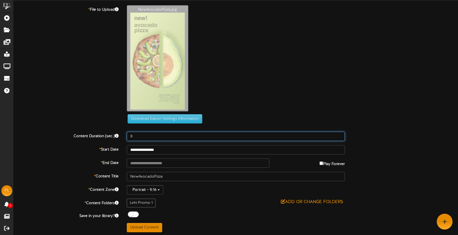
click at [146, 134] on input "8" at bounding box center [236, 135] width 218 height 9
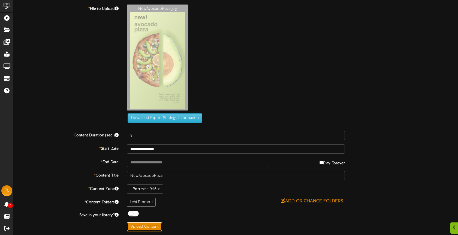
click at [156, 223] on button "Upload Content" at bounding box center [144, 226] width 35 height 9
type input "**********"
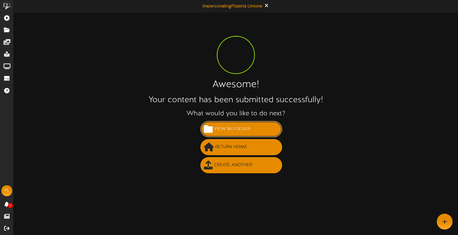
click at [239, 129] on span "View in Folder" at bounding box center [232, 128] width 39 height 9
